Goal: Transaction & Acquisition: Purchase product/service

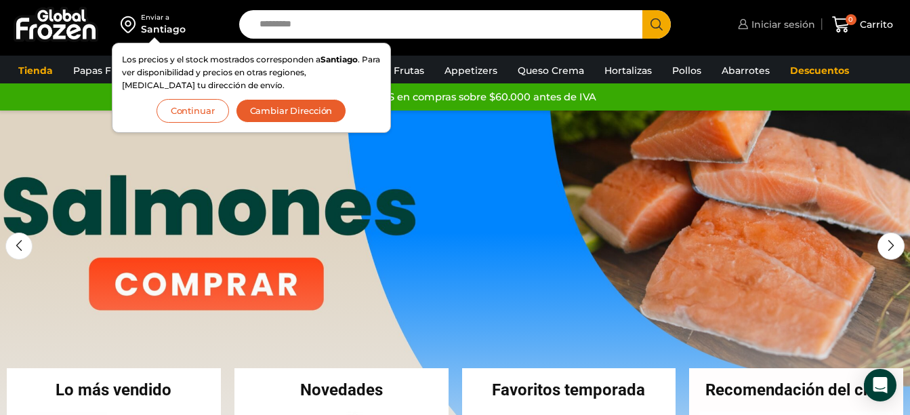
click at [769, 21] on span "Iniciar sesión" at bounding box center [781, 25] width 67 height 14
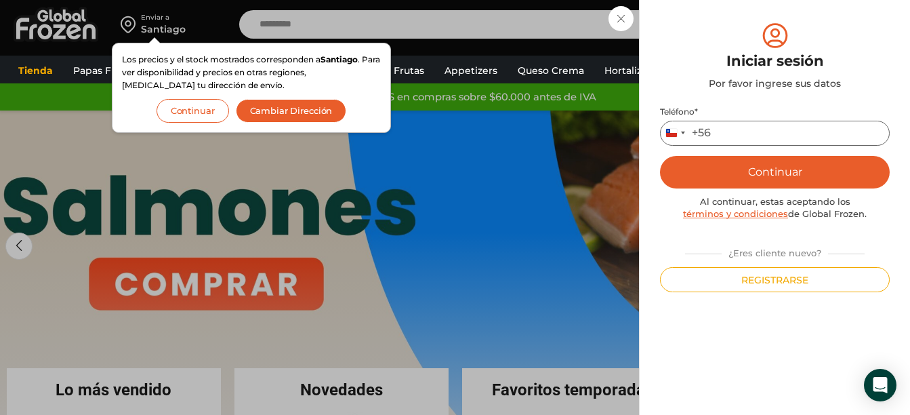
click at [749, 138] on input "Teléfono *" at bounding box center [775, 133] width 230 height 25
type input "*********"
click at [765, 159] on button "Continuar" at bounding box center [775, 172] width 230 height 33
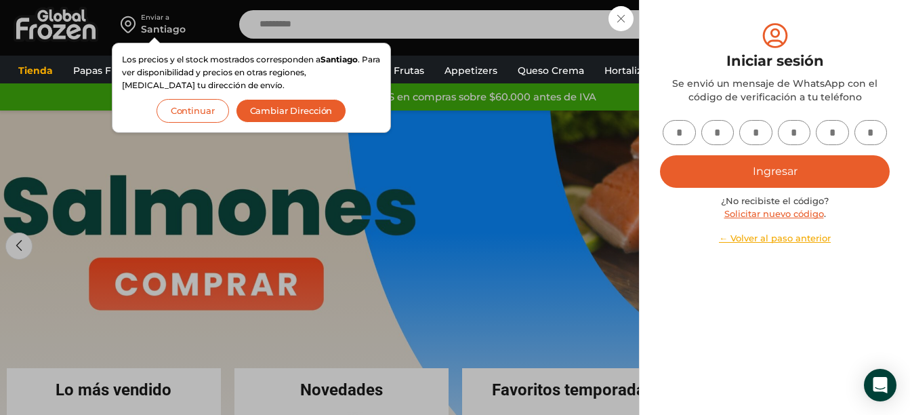
click at [680, 134] on input "text" at bounding box center [679, 132] width 33 height 25
type input "*"
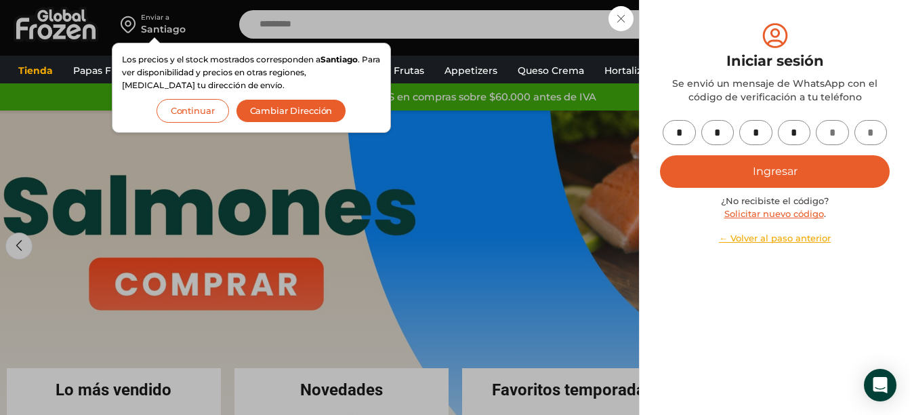
type input "*"
click at [773, 167] on button "Ingresar" at bounding box center [775, 171] width 230 height 33
click at [773, 178] on button "Ingresar" at bounding box center [775, 171] width 230 height 33
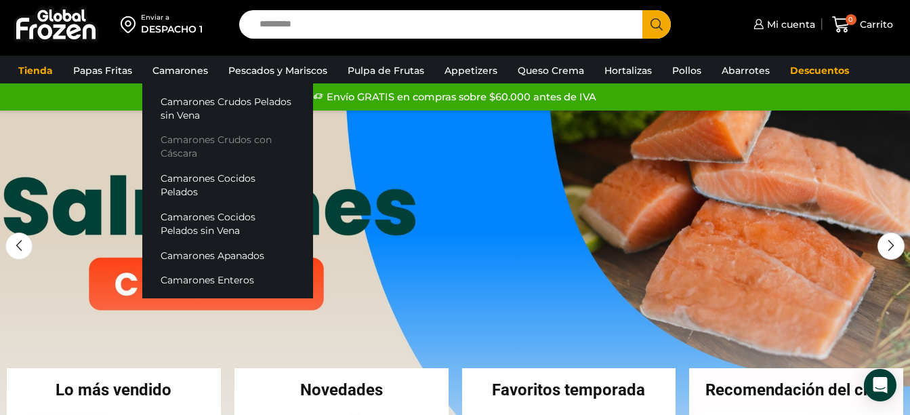
click at [178, 144] on link "Camarones Crudos con Cáscara" at bounding box center [227, 146] width 171 height 39
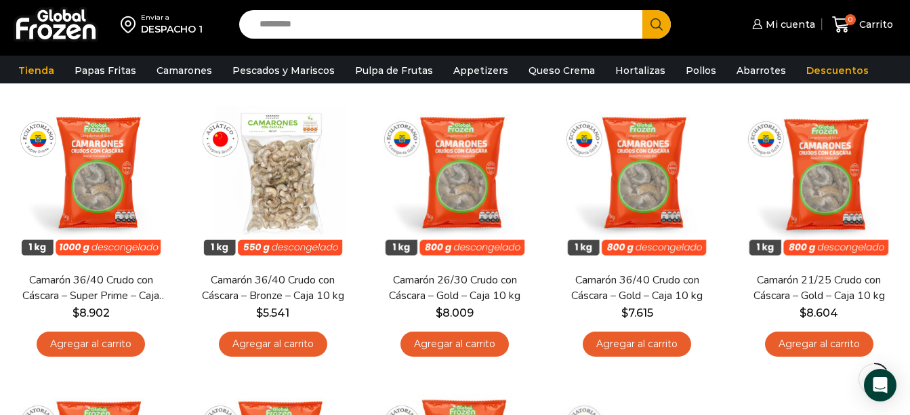
scroll to position [109, 0]
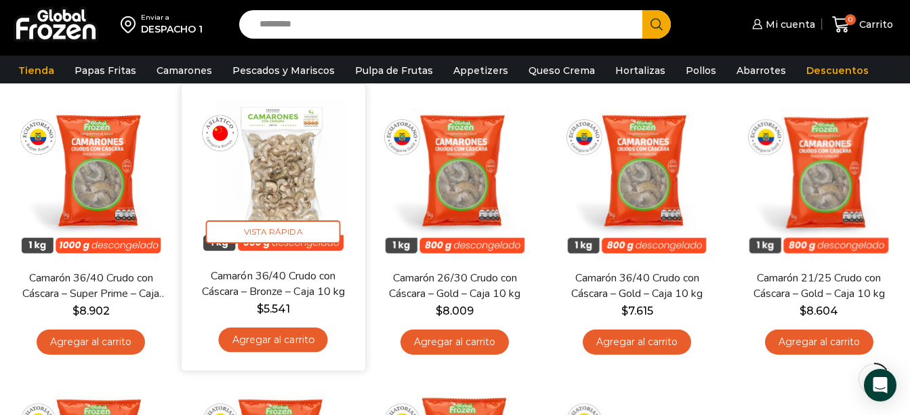
click at [283, 340] on link "Agregar al carrito" at bounding box center [272, 339] width 109 height 25
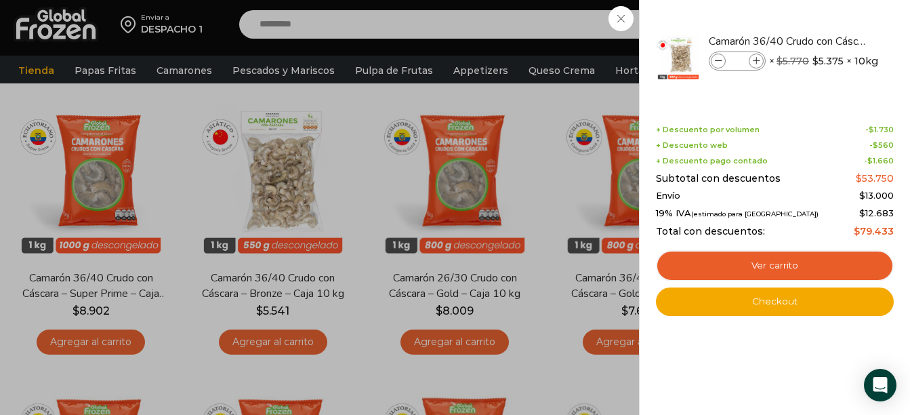
click at [829, 41] on div "1 Carrito 1 1 Shopping Cart *" at bounding box center [863, 25] width 68 height 32
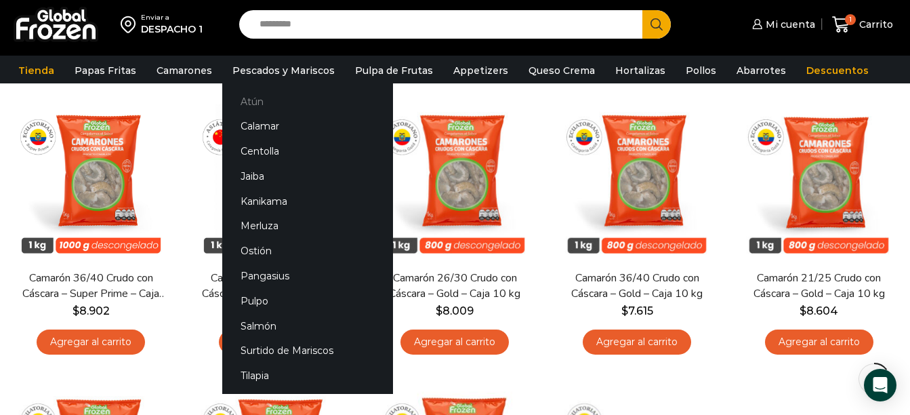
click at [258, 99] on link "Atún" at bounding box center [307, 101] width 171 height 25
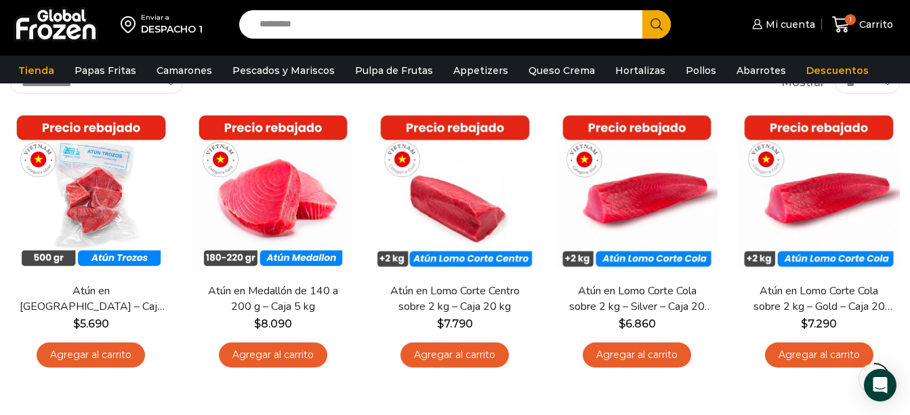
scroll to position [121, 0]
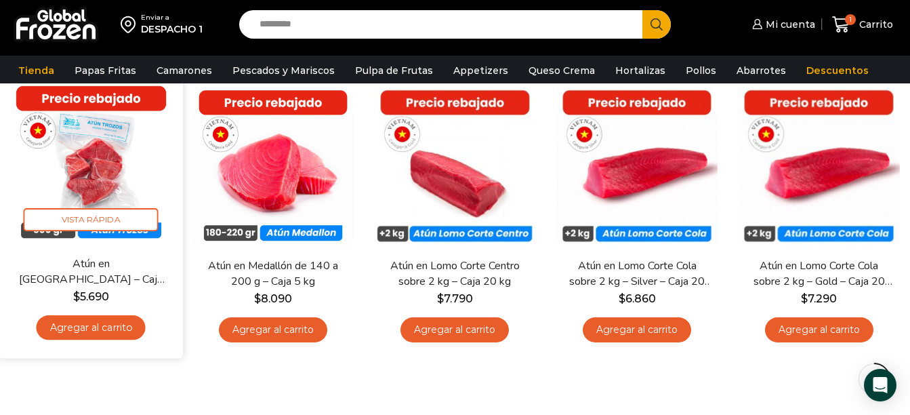
click at [115, 332] on link "Agregar al carrito" at bounding box center [91, 327] width 109 height 25
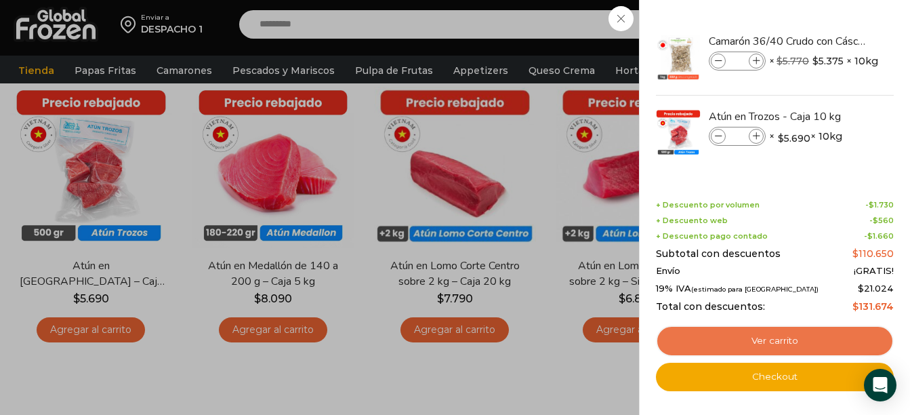
click at [753, 342] on link "Ver carrito" at bounding box center [775, 340] width 238 height 31
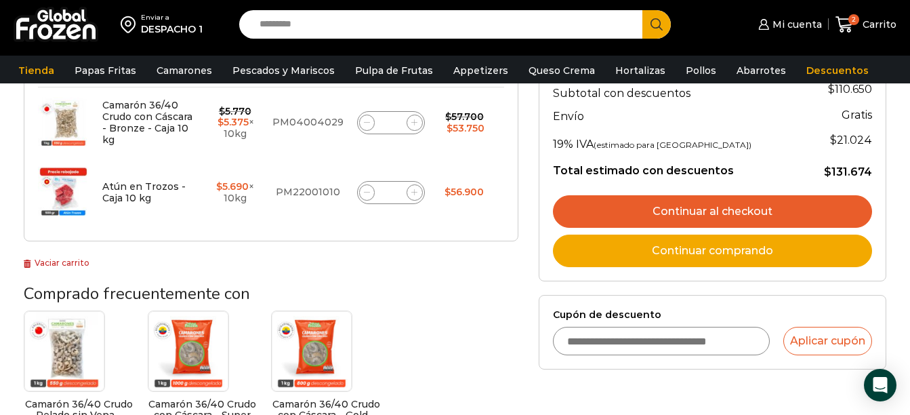
scroll to position [260, 0]
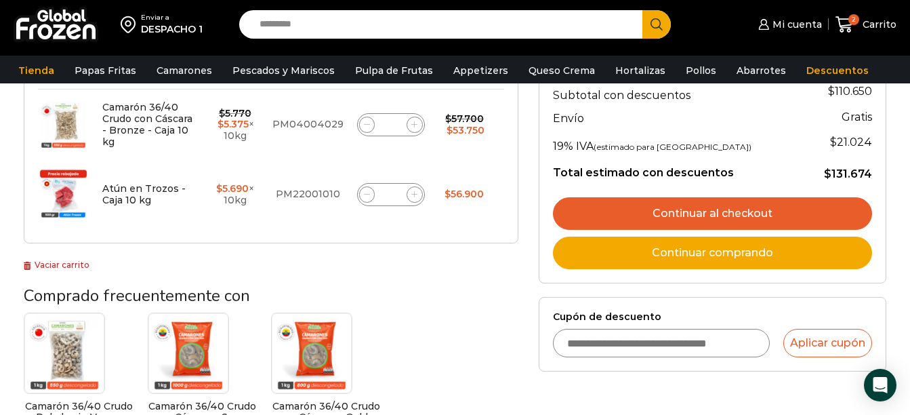
click at [782, 209] on link "Continuar al checkout" at bounding box center [712, 213] width 319 height 33
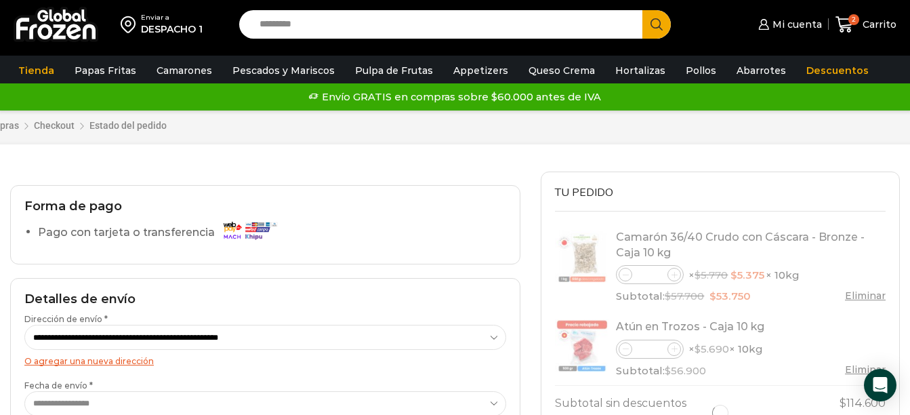
select select "*"
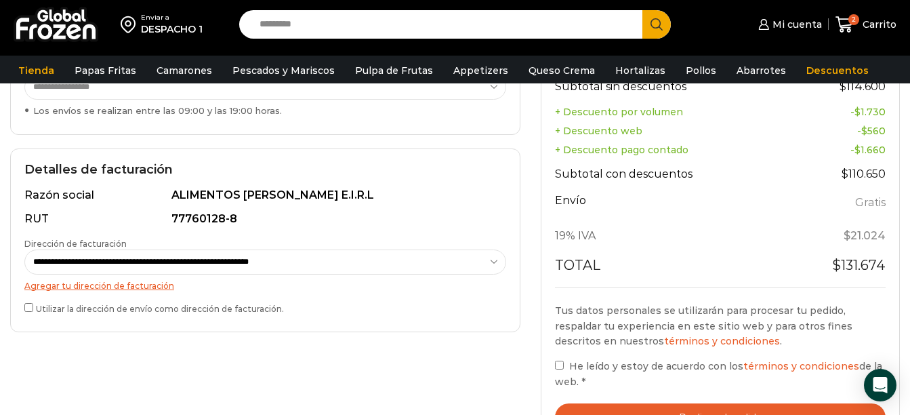
scroll to position [386, 0]
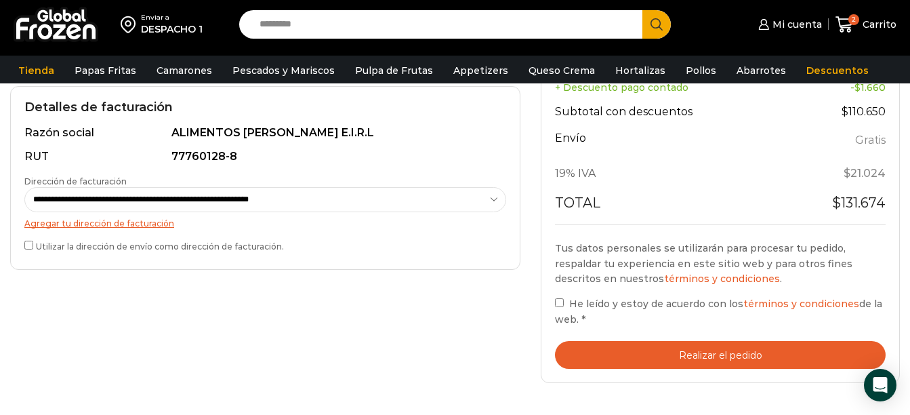
click at [697, 357] on button "Realizar el pedido" at bounding box center [720, 355] width 331 height 28
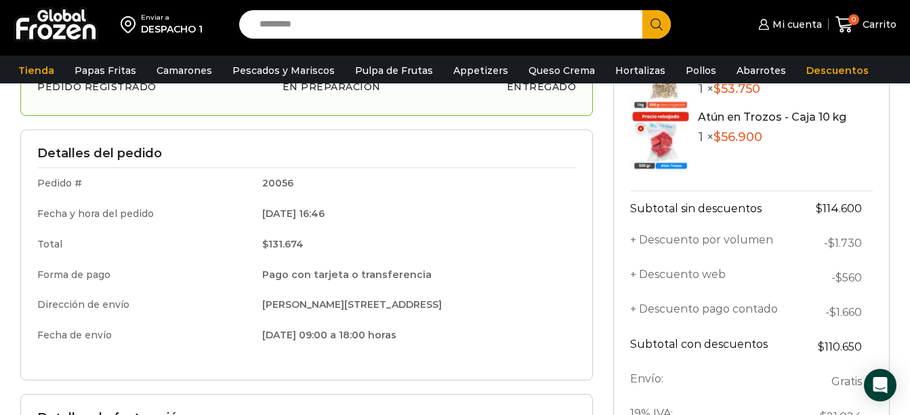
scroll to position [141, 0]
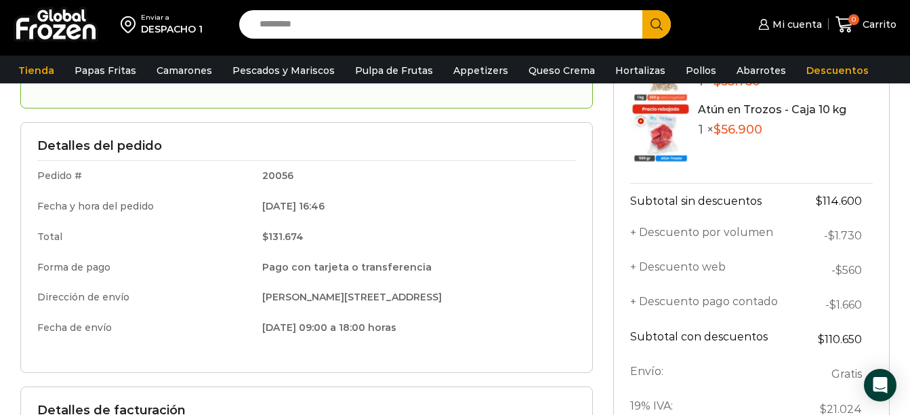
drag, startPoint x: 910, startPoint y: 155, endPoint x: 908, endPoint y: 163, distance: 8.2
click at [908, 163] on div "Gracias. Tu pedido ha sido recibido. Detalles de tu pedido: Número de pedido: 2…" at bounding box center [455, 281] width 910 height 556
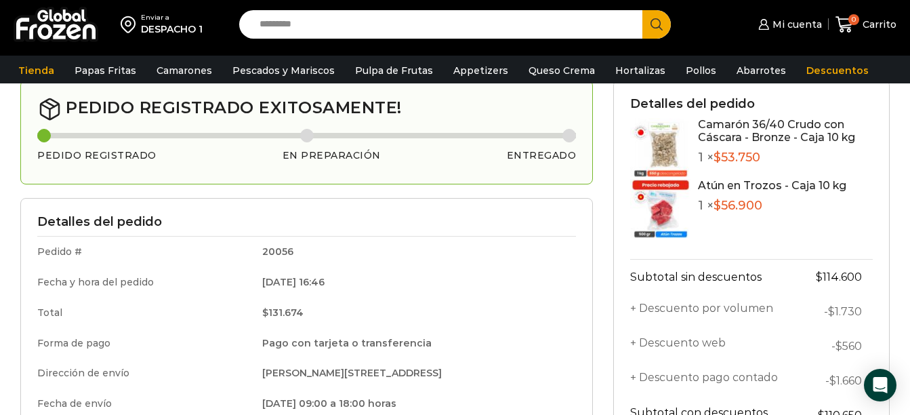
scroll to position [0, 0]
